Goal: Task Accomplishment & Management: Manage account settings

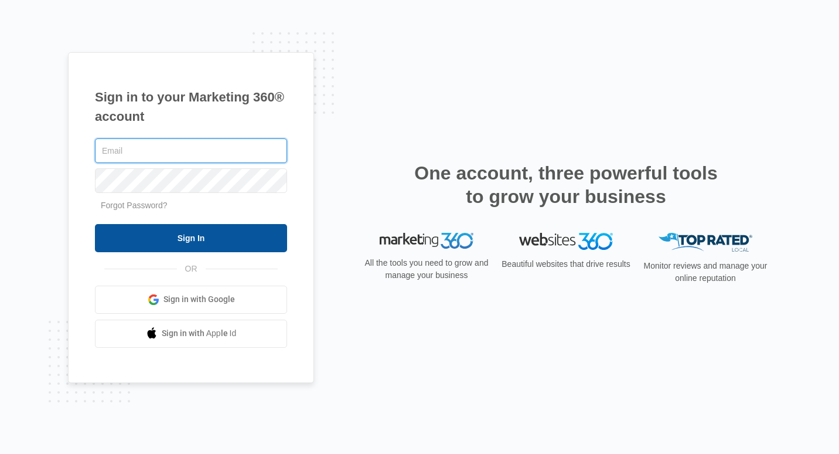
type input "jgillcowboys@gmail.com"
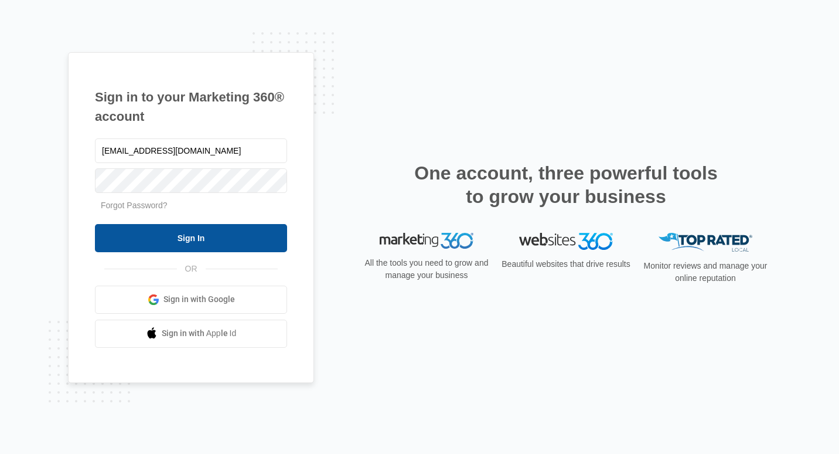
click at [181, 239] on input "Sign In" at bounding box center [191, 238] width 192 height 28
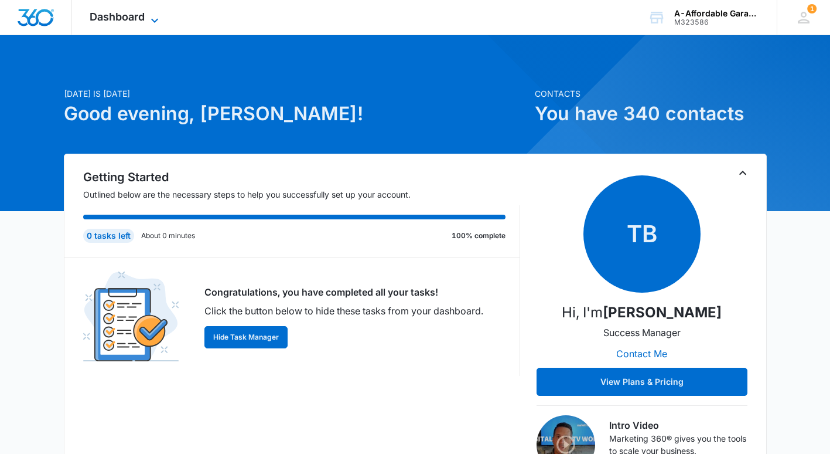
click at [149, 15] on icon at bounding box center [155, 20] width 14 height 14
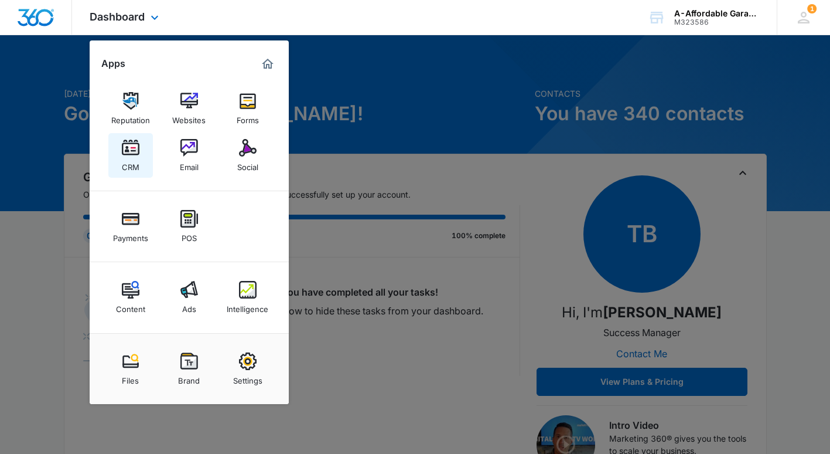
click at [124, 151] on img at bounding box center [131, 148] width 18 height 18
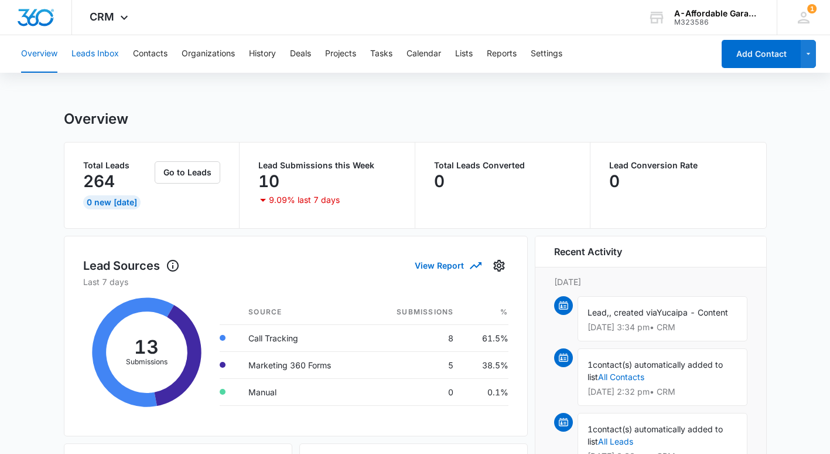
click at [93, 47] on button "Leads Inbox" at bounding box center [94, 54] width 47 height 38
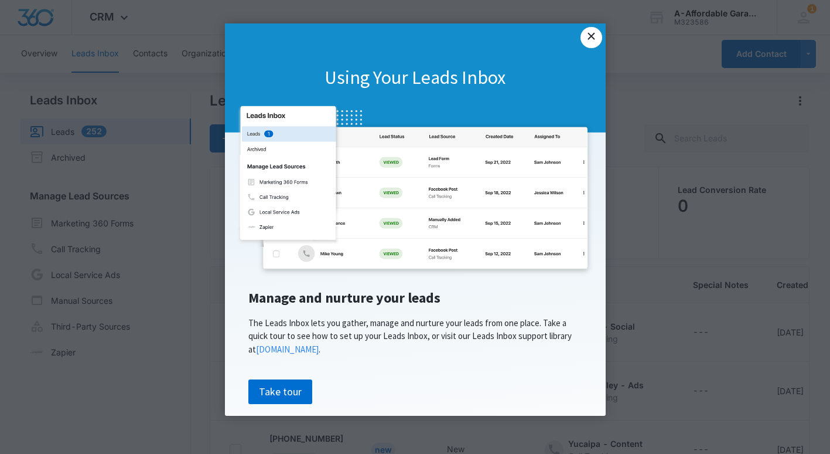
click at [591, 37] on link "×" at bounding box center [591, 37] width 21 height 21
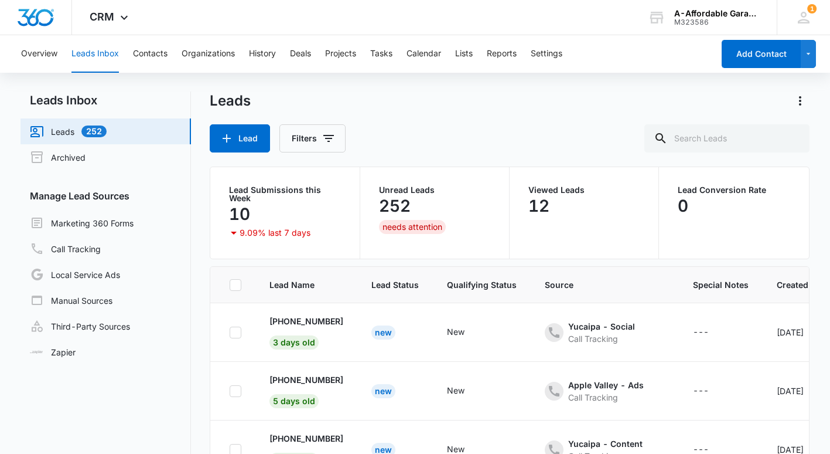
click at [401, 208] on p "252" at bounding box center [395, 205] width 32 height 19
click at [401, 237] on div "Unread Leads 252 needs attention" at bounding box center [434, 213] width 111 height 54
click at [291, 323] on p "+1 (909) 574-2994" at bounding box center [307, 321] width 74 height 12
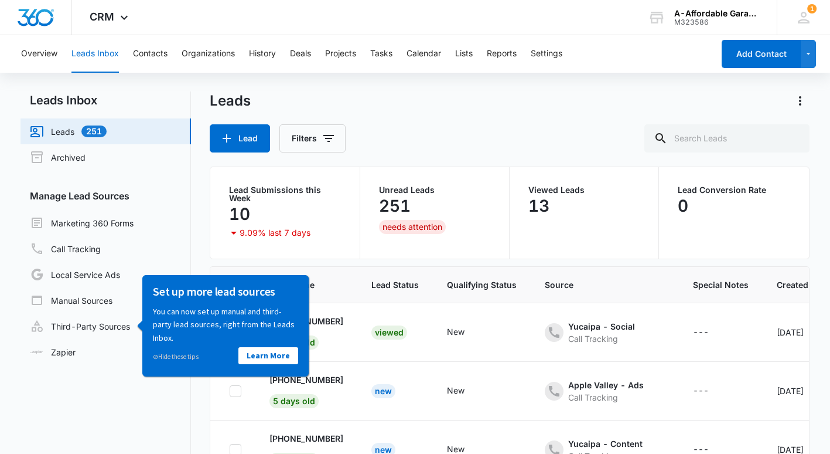
click at [76, 371] on nav "Leads Inbox Leads 251 Archived Manage Lead Sources Marketing 360 Forms Call Tra…" at bounding box center [106, 314] width 171 height 447
click at [171, 356] on link "⊘ Hide these tips" at bounding box center [176, 356] width 46 height 8
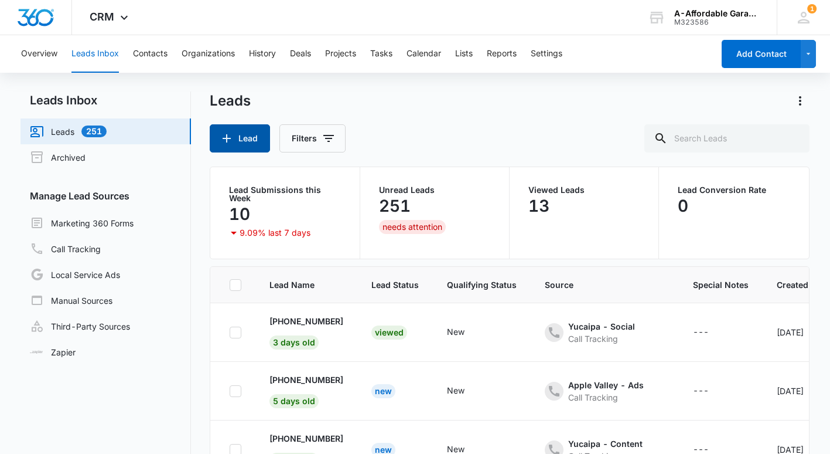
click at [225, 132] on icon "button" at bounding box center [227, 138] width 14 height 14
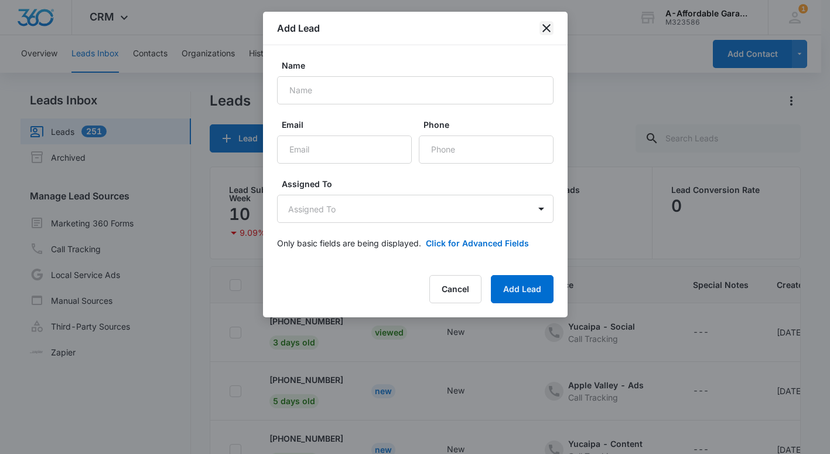
click at [549, 29] on icon "close" at bounding box center [547, 28] width 14 height 14
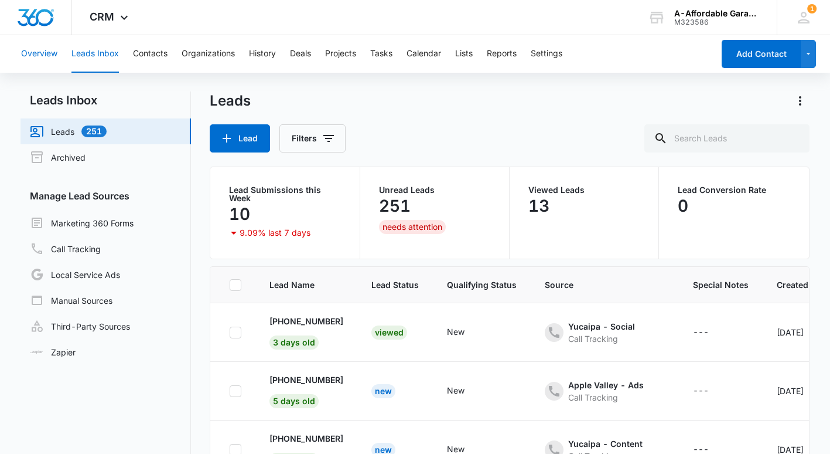
click at [38, 49] on button "Overview" at bounding box center [39, 54] width 36 height 38
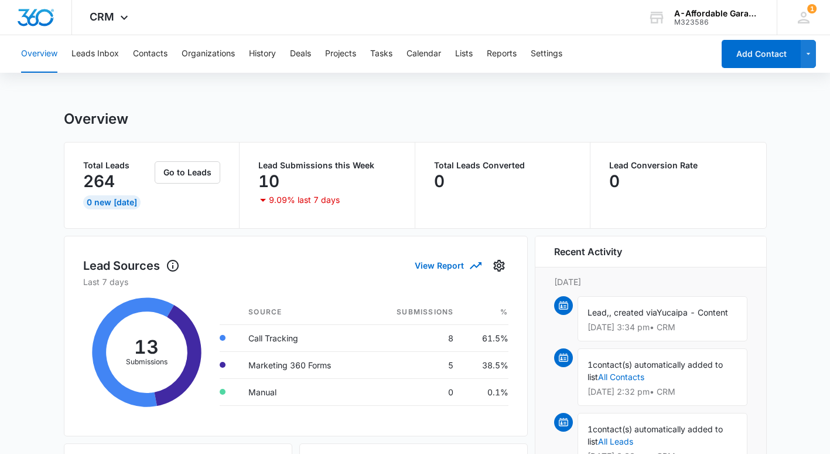
click at [609, 315] on span "Lead," at bounding box center [599, 312] width 22 height 10
click at [556, 299] on span at bounding box center [563, 305] width 19 height 19
click at [657, 317] on span "Yucaipa - Content" at bounding box center [692, 312] width 71 height 10
click at [613, 331] on div "Lead, , created via Yucaipa - Content Sep 15 at 3:34 pm • CRM" at bounding box center [663, 318] width 170 height 45
click at [633, 333] on div "Lead, , created via Yucaipa - Content Sep 15 at 3:34 pm • CRM" at bounding box center [663, 318] width 170 height 45
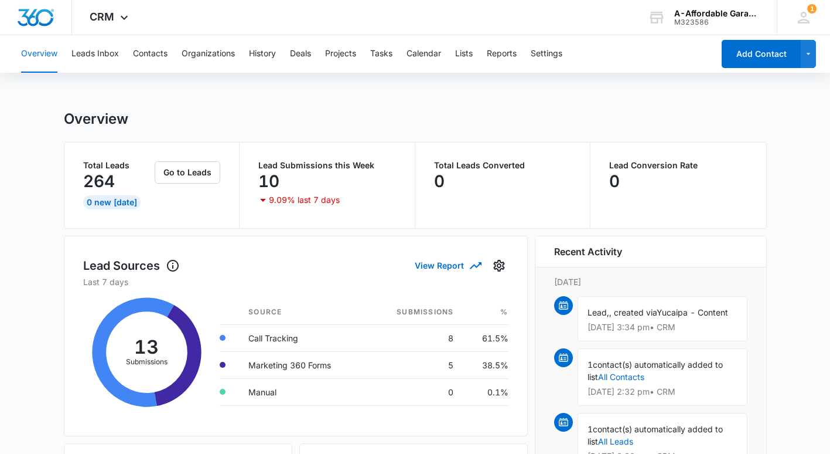
click at [601, 331] on p "Sep 15 at 3:34 pm • CRM" at bounding box center [663, 327] width 150 height 8
click at [598, 298] on div "Lead, , created via Yucaipa - Content Sep 15 at 3:34 pm • CRM" at bounding box center [663, 318] width 170 height 45
click at [175, 173] on button "Go to Leads" at bounding box center [188, 172] width 66 height 22
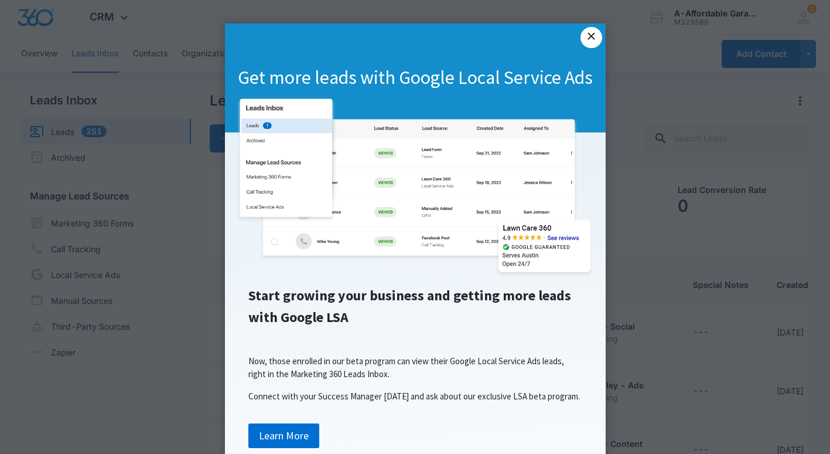
click at [584, 40] on link "×" at bounding box center [591, 37] width 21 height 21
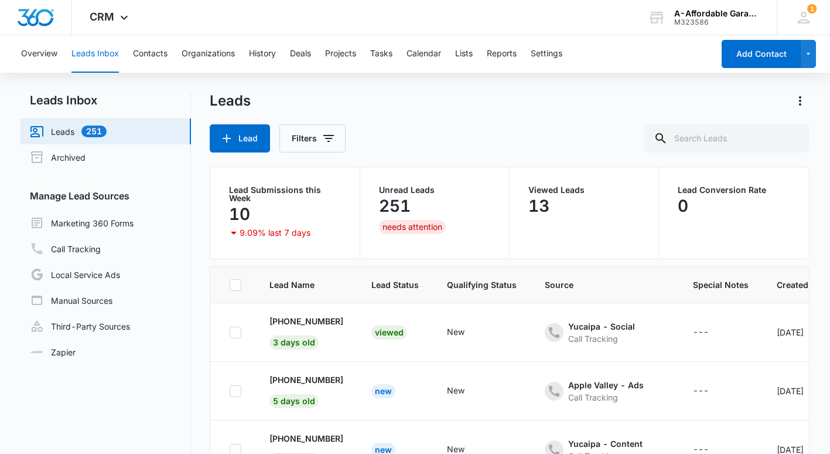
click at [107, 134] on link "Leads 251" at bounding box center [68, 131] width 77 height 14
click at [97, 129] on link "Leads 251" at bounding box center [68, 131] width 77 height 14
click at [147, 57] on button "Contacts" at bounding box center [150, 54] width 35 height 38
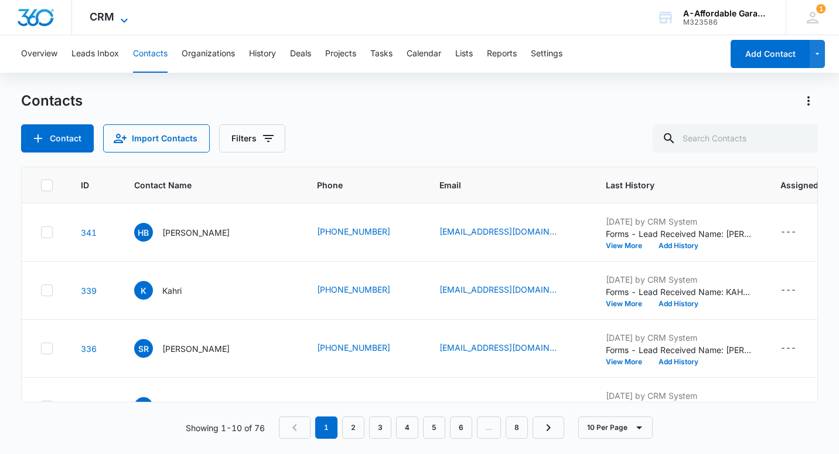
click at [124, 18] on icon at bounding box center [124, 20] width 14 height 14
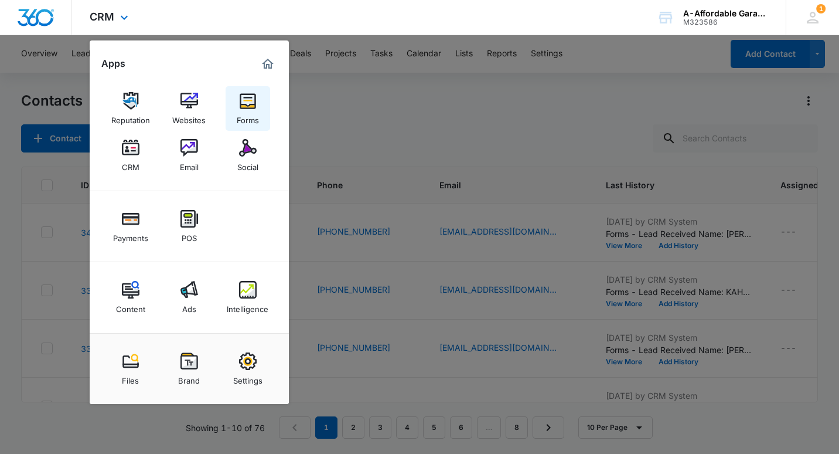
click at [244, 105] on img at bounding box center [248, 101] width 18 height 18
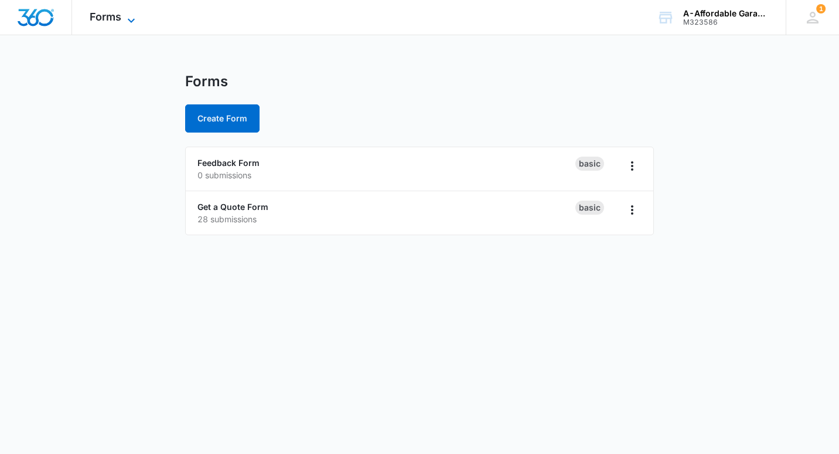
click at [131, 22] on icon at bounding box center [131, 20] width 7 height 4
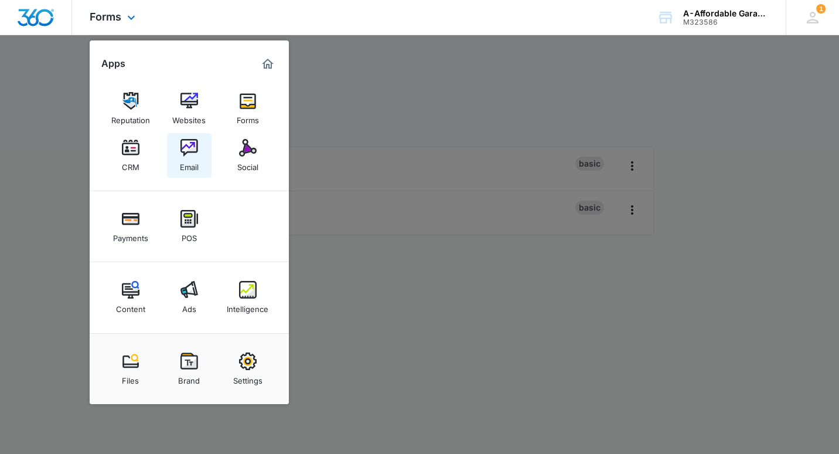
click at [190, 147] on img at bounding box center [190, 148] width 18 height 18
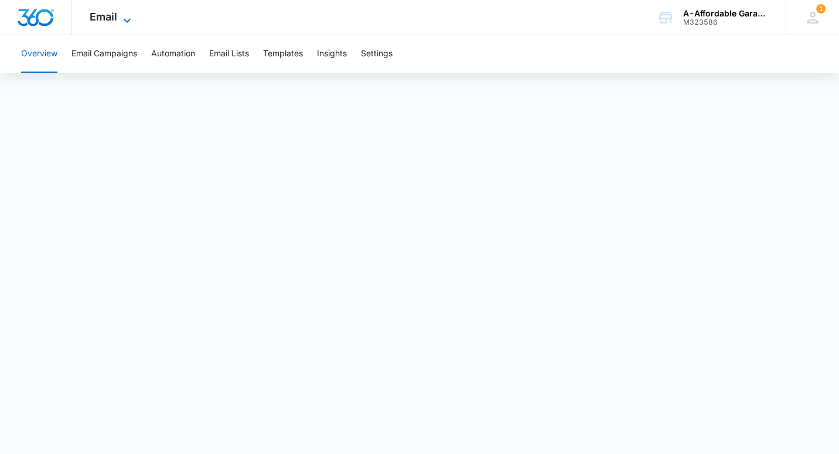
click at [127, 15] on icon at bounding box center [127, 20] width 14 height 14
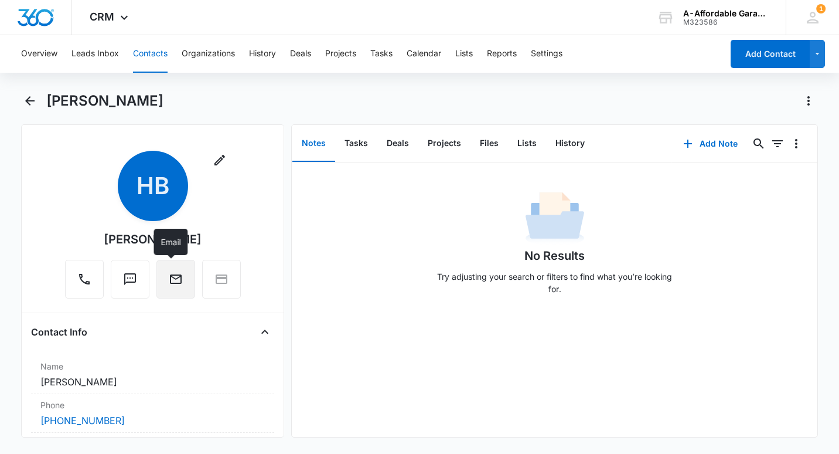
click at [169, 281] on icon "Email" at bounding box center [176, 279] width 14 height 14
click at [217, 165] on icon "button" at bounding box center [220, 160] width 14 height 14
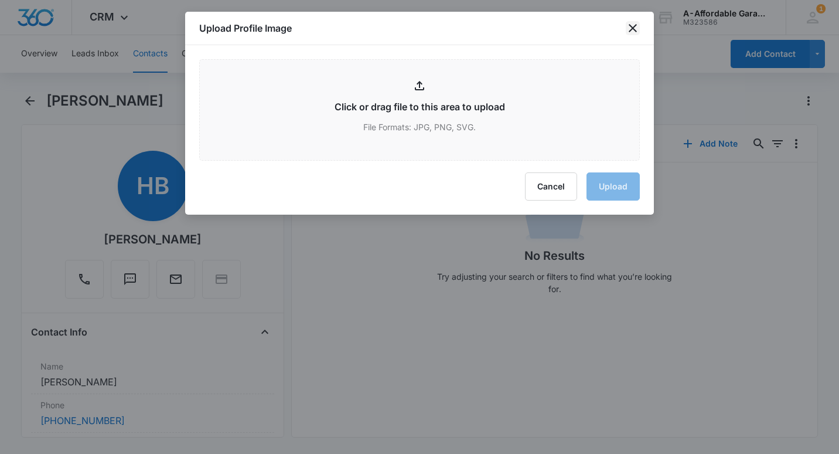
click at [631, 25] on icon "close" at bounding box center [633, 28] width 8 height 8
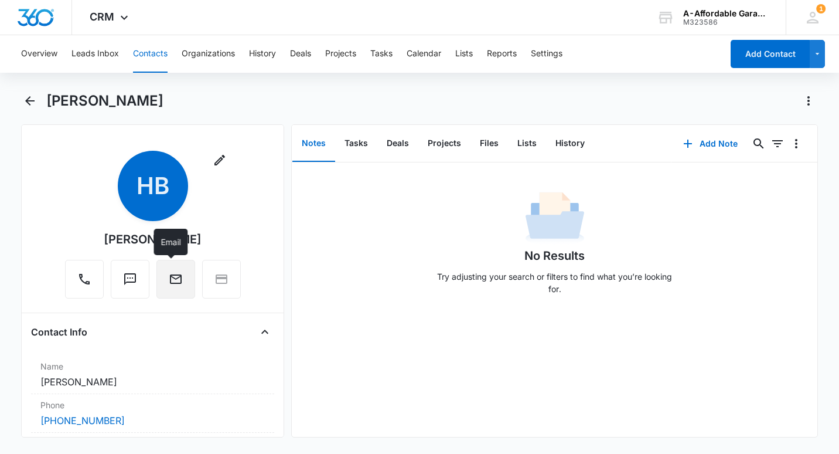
click at [169, 267] on button "Email" at bounding box center [175, 279] width 39 height 39
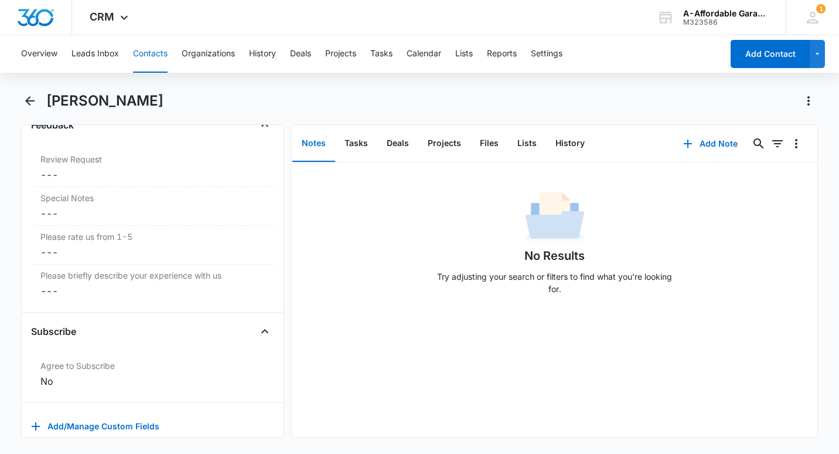
scroll to position [1220, 0]
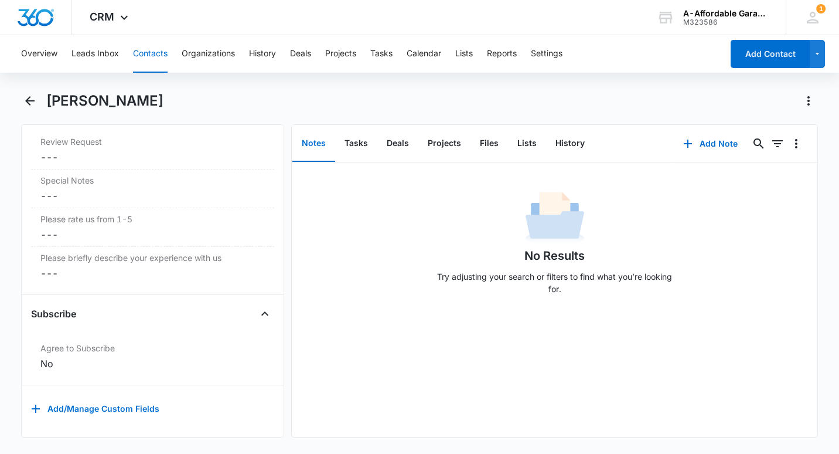
click at [18, 260] on main "Heather Barnard Remove HB Heather Barnard Contact Info Name Cancel Save Changes…" at bounding box center [419, 271] width 839 height 360
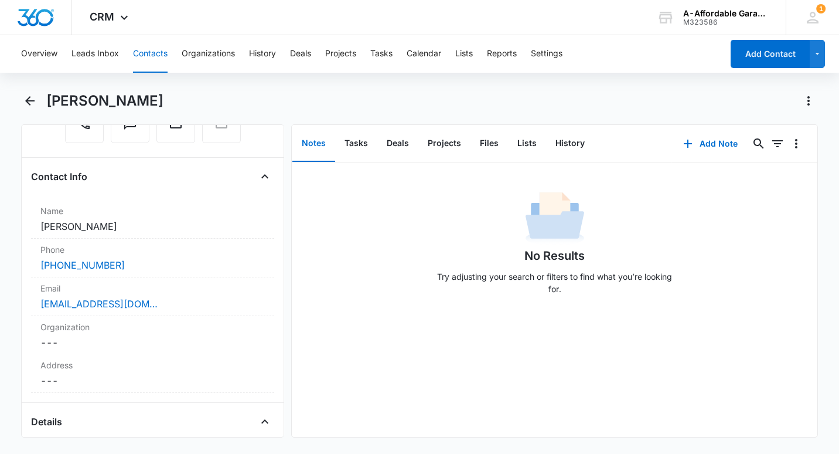
scroll to position [0, 0]
